Goal: Answer question/provide support: Answer question/provide support

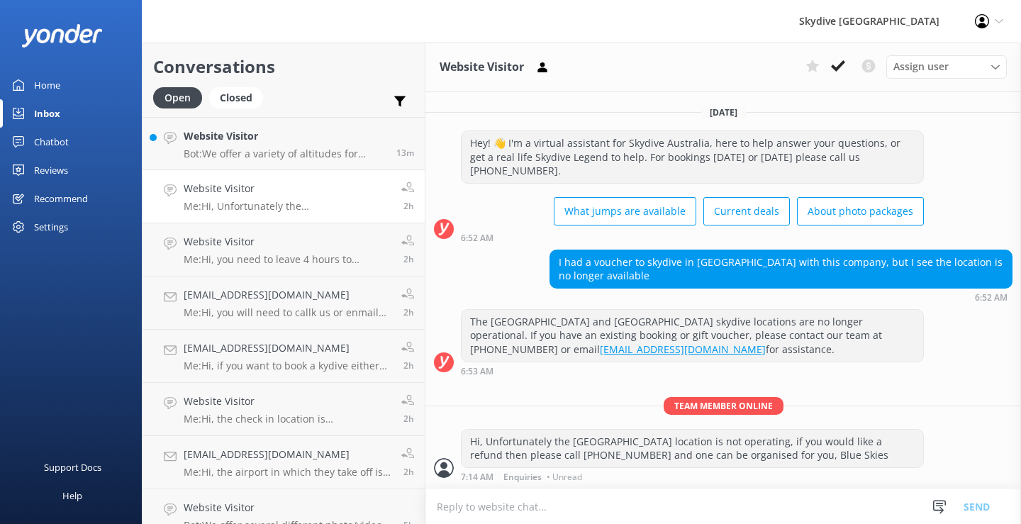
click at [242, 184] on h4 "Website Visitor" at bounding box center [287, 189] width 207 height 16
click at [246, 196] on h4 "Website Visitor" at bounding box center [287, 189] width 207 height 16
click at [233, 200] on p "Me: Hi, Unfortunately the [GEOGRAPHIC_DATA] location is not operating, if you w…" at bounding box center [287, 206] width 207 height 13
click at [228, 254] on p "Me: Hi, you need to leave 4 hours to complete your Skydive, Blue Skies" at bounding box center [287, 259] width 207 height 13
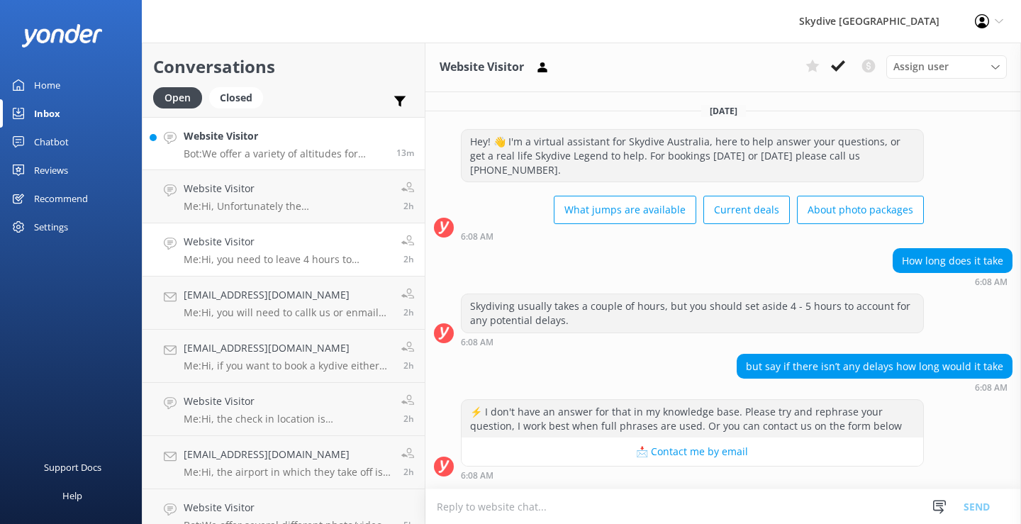
scroll to position [91, 0]
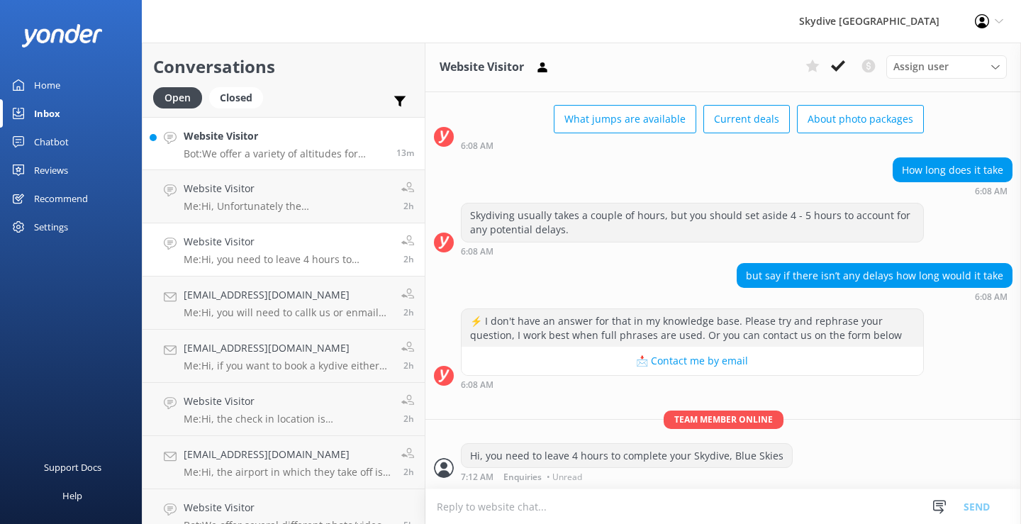
click at [242, 153] on p "Bot: We offer a variety of altitudes for skydiving, with all dropzones providin…" at bounding box center [285, 153] width 202 height 13
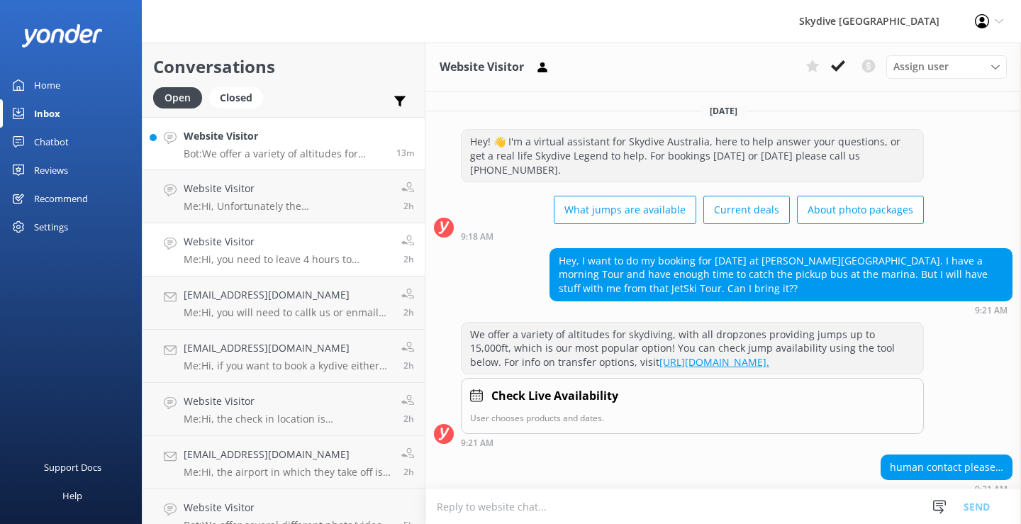
scroll to position [100, 0]
